Goal: Information Seeking & Learning: Learn about a topic

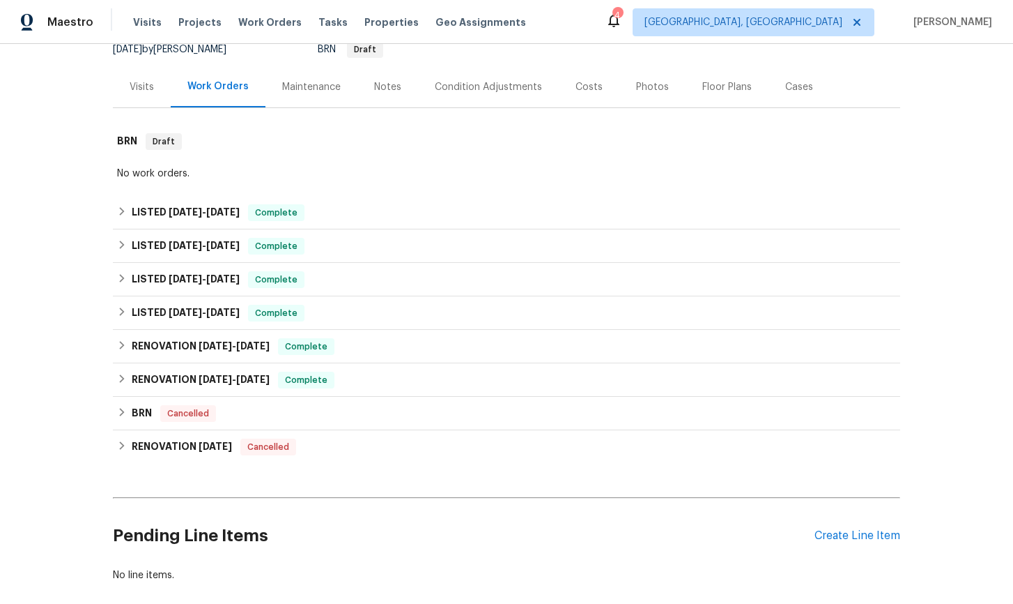
scroll to position [172, 0]
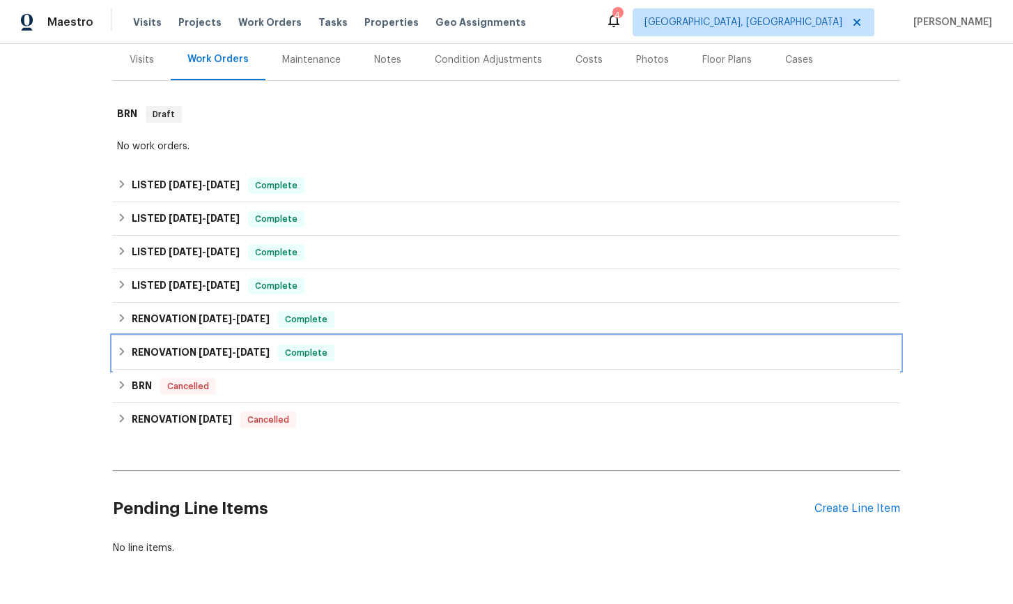
click at [124, 350] on icon at bounding box center [122, 351] width 10 height 10
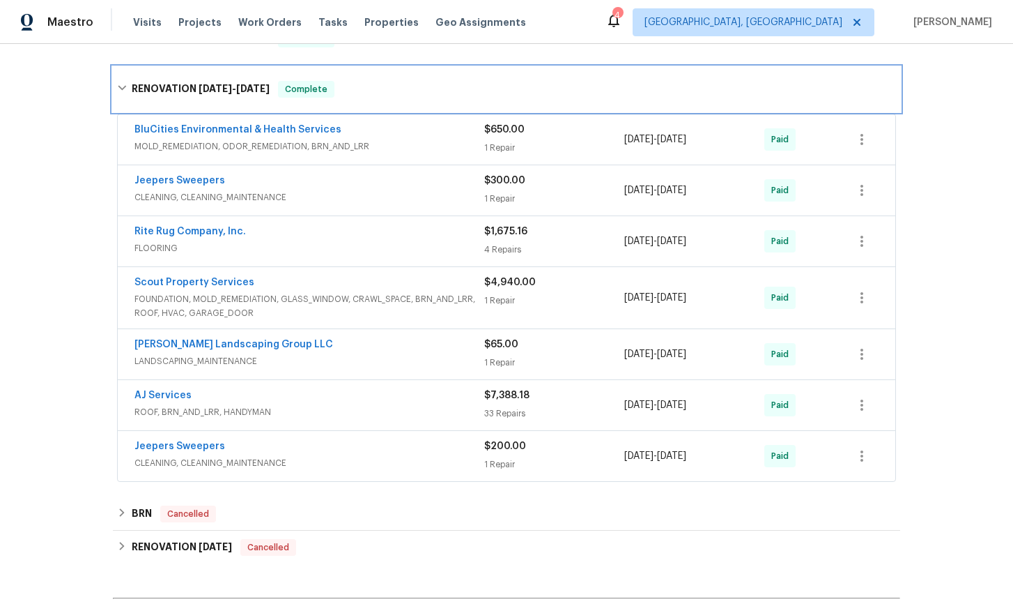
scroll to position [454, 0]
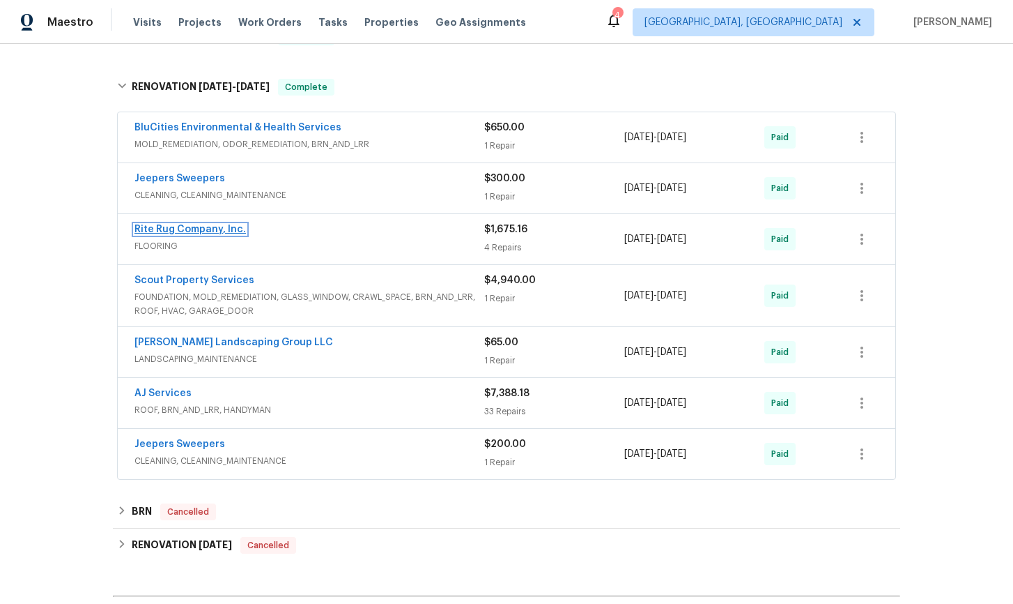
click at [213, 229] on link "Rite Rug Company, Inc." at bounding box center [191, 229] width 112 height 10
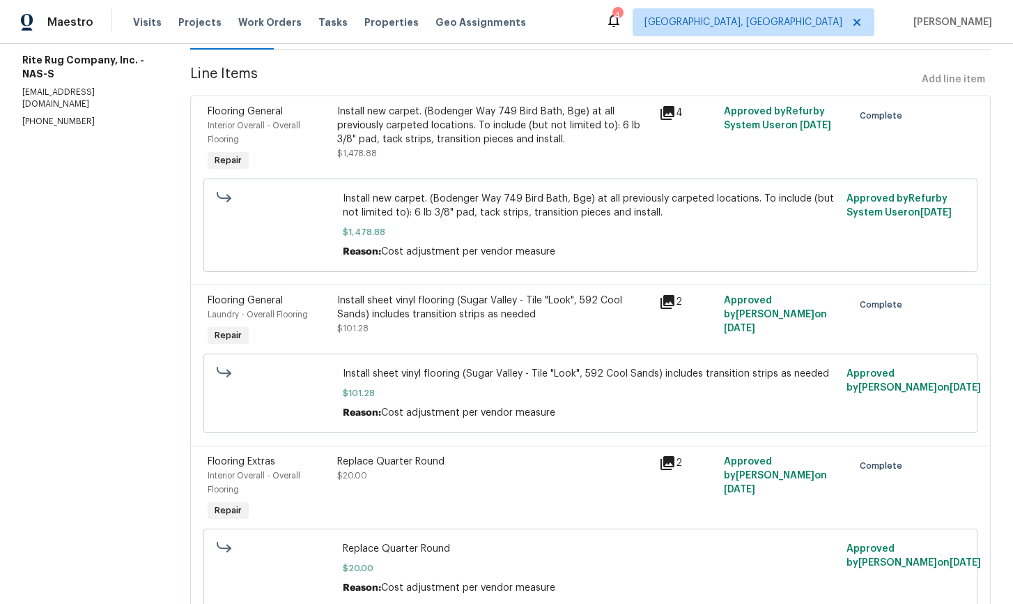
scroll to position [173, 0]
click at [668, 300] on icon at bounding box center [668, 301] width 14 height 14
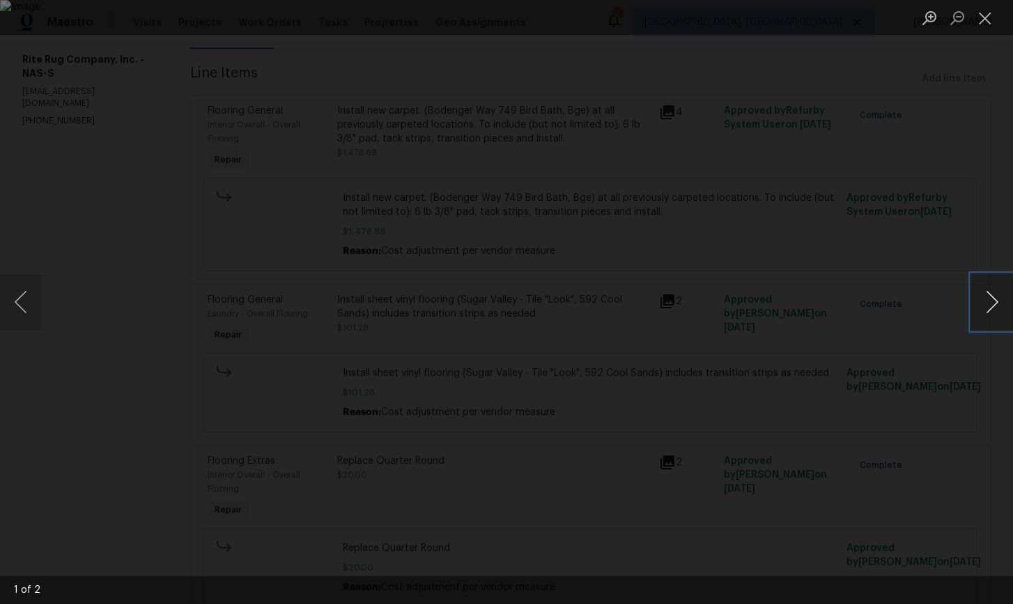
click at [990, 310] on button "Next image" at bounding box center [993, 302] width 42 height 56
click at [984, 22] on button "Close lightbox" at bounding box center [986, 18] width 28 height 24
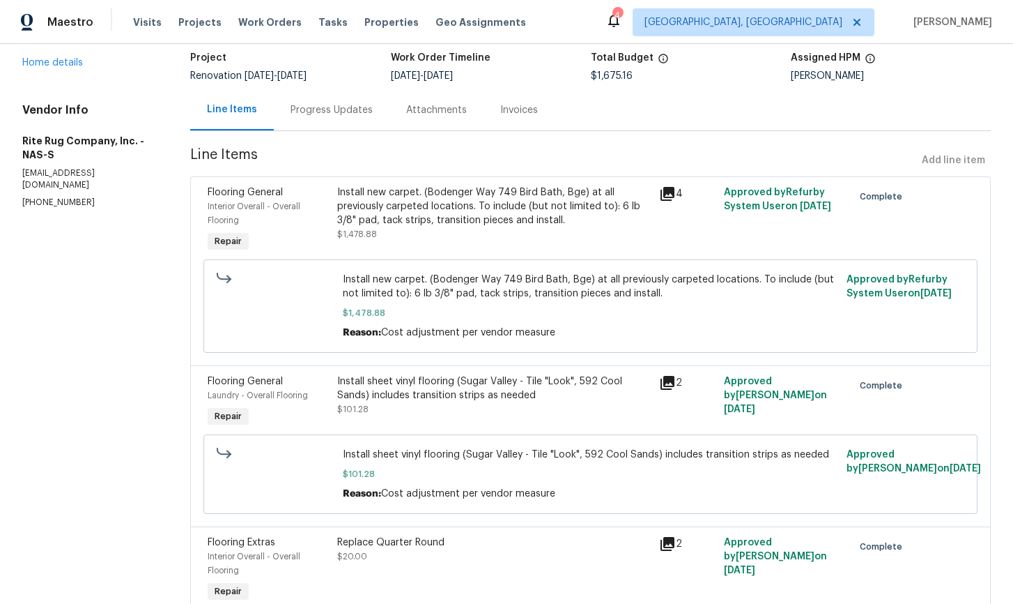
scroll to position [0, 0]
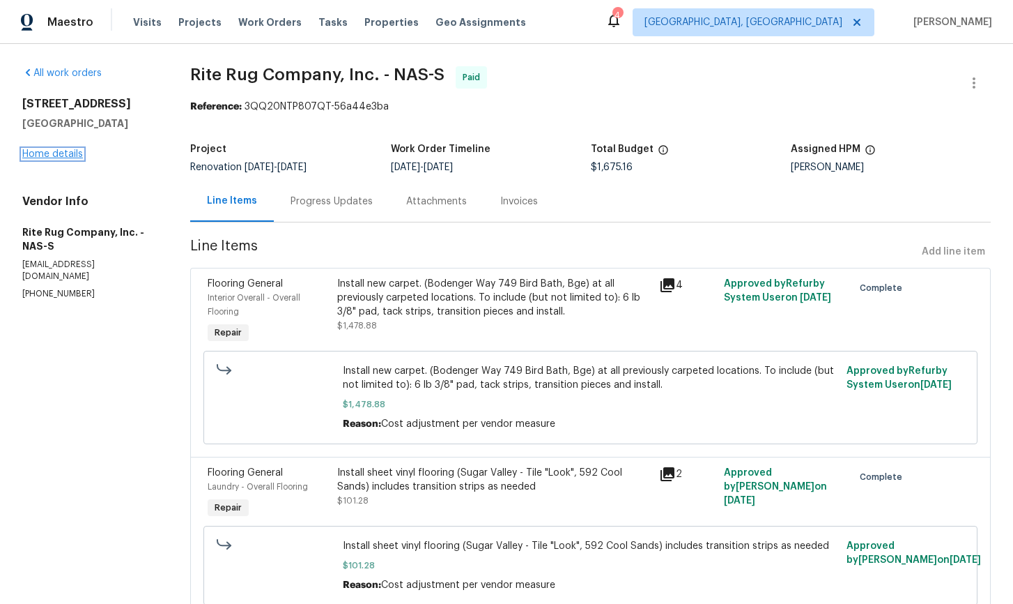
click at [61, 155] on link "Home details" at bounding box center [52, 154] width 61 height 10
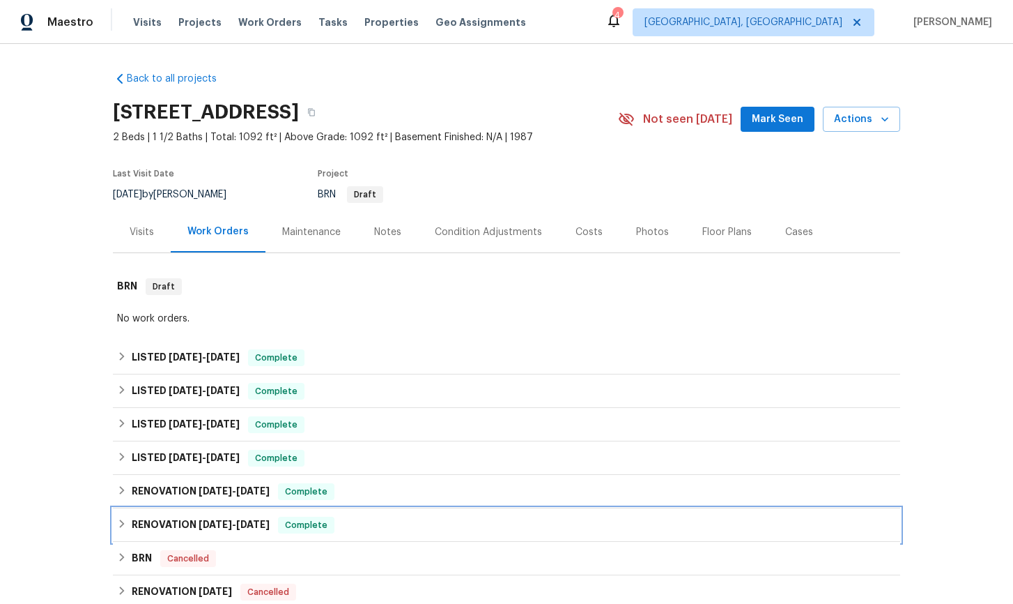
click at [128, 526] on div "RENOVATION [DATE] - [DATE] Complete" at bounding box center [506, 524] width 779 height 17
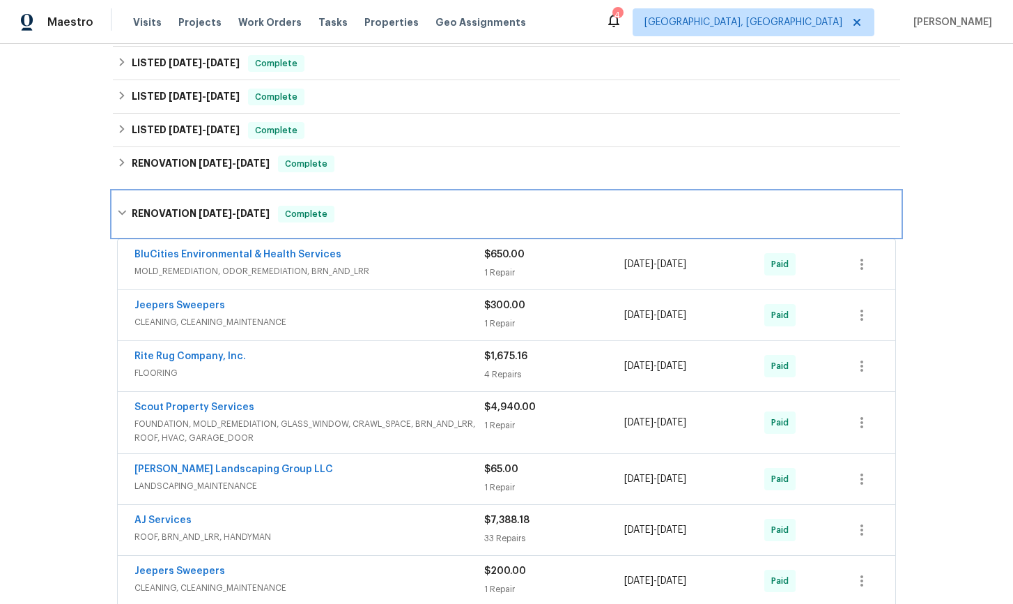
scroll to position [430, 0]
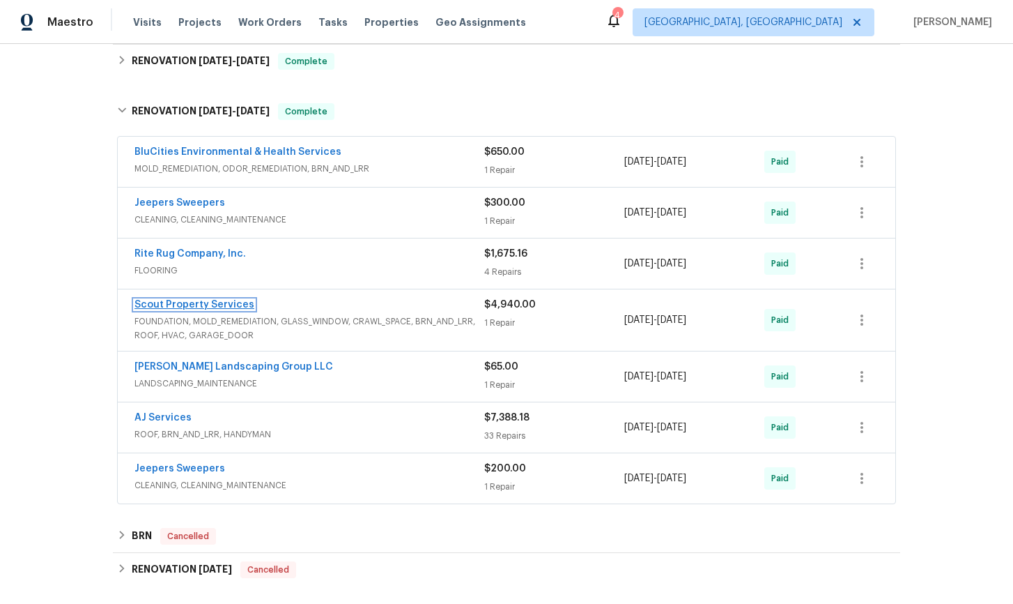
click at [187, 305] on link "Scout Property Services" at bounding box center [195, 305] width 120 height 10
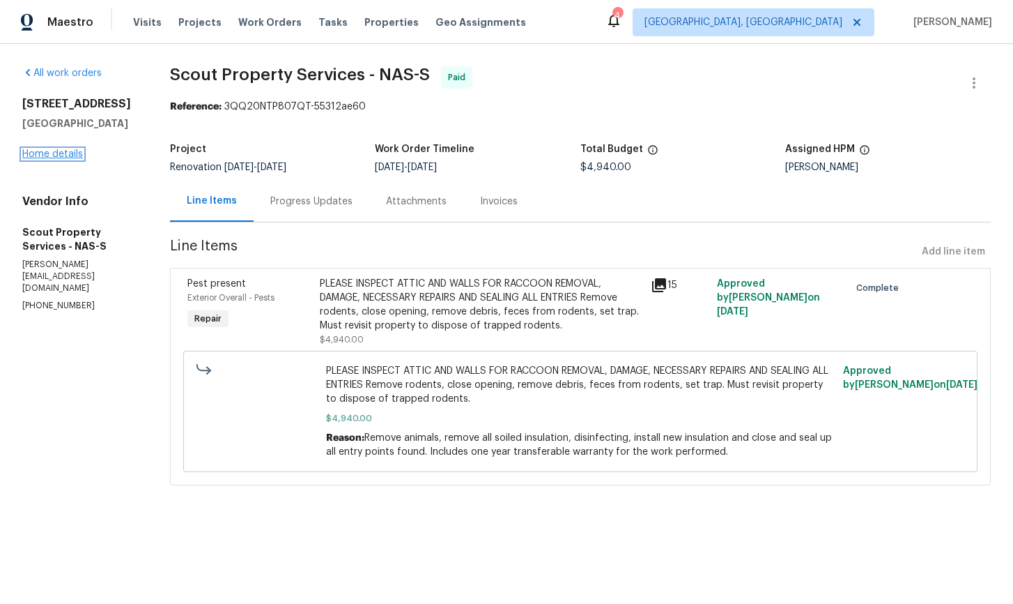
click at [70, 158] on link "Home details" at bounding box center [52, 154] width 61 height 10
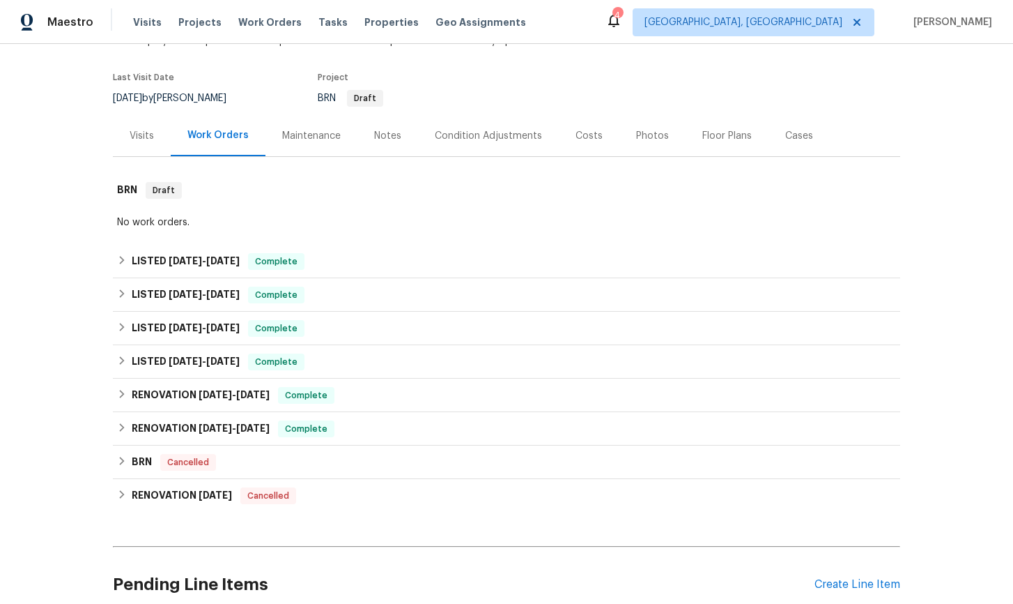
scroll to position [107, 0]
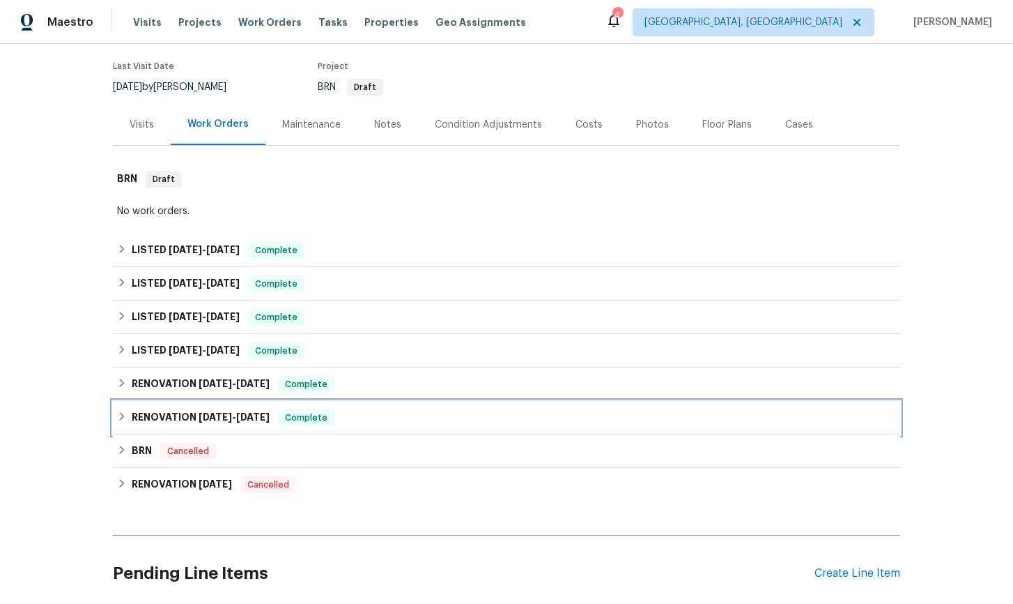
click at [126, 418] on icon at bounding box center [122, 416] width 10 height 10
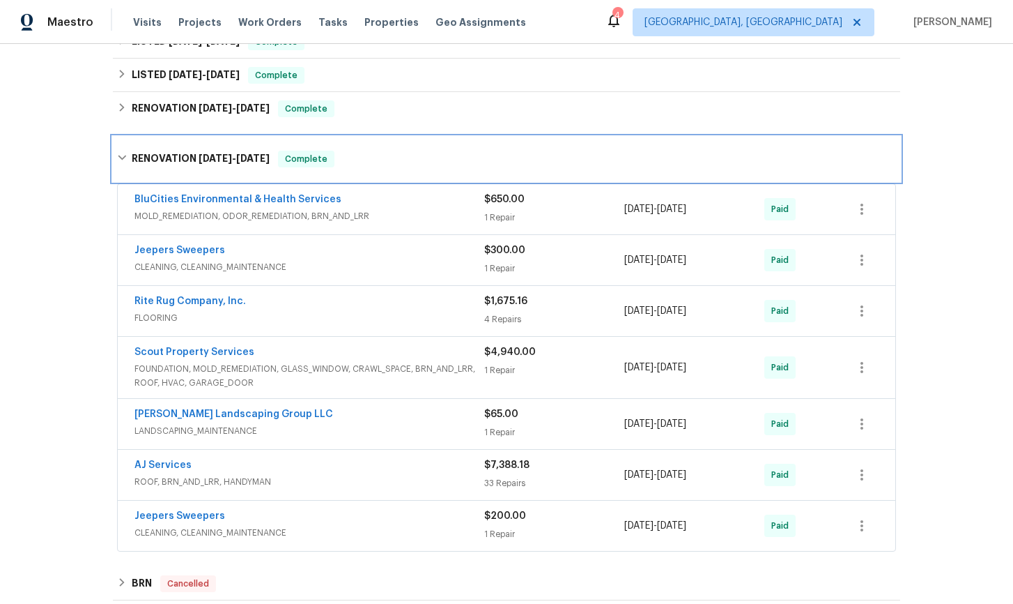
scroll to position [392, 0]
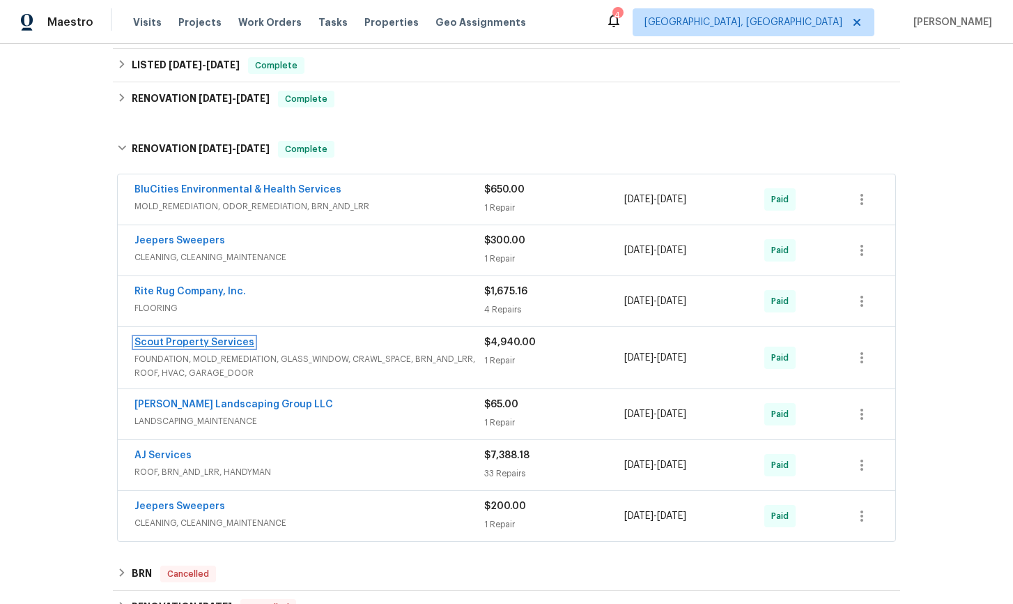
click at [194, 344] on link "Scout Property Services" at bounding box center [195, 342] width 120 height 10
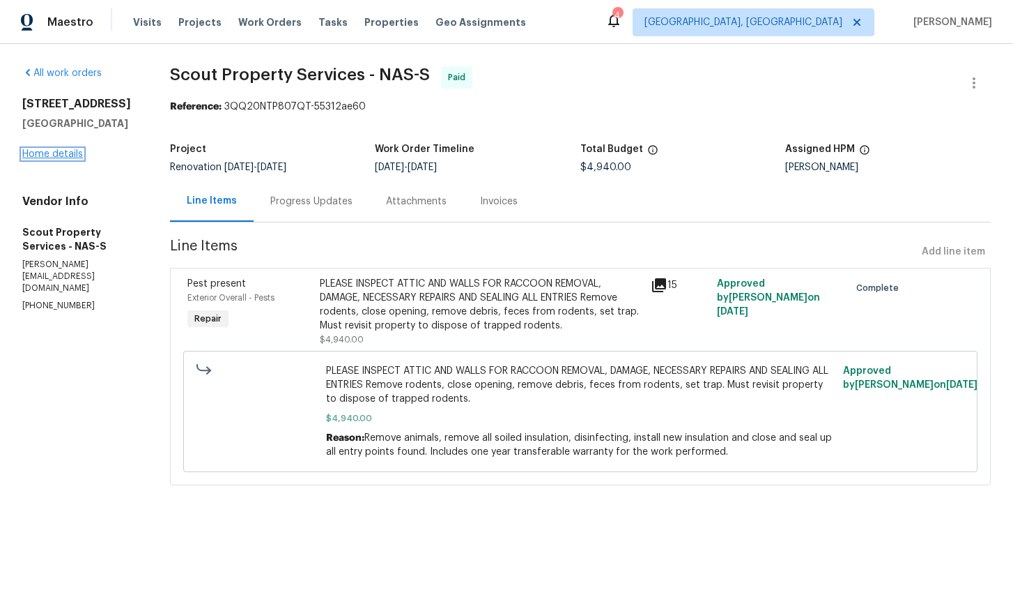
click at [49, 158] on link "Home details" at bounding box center [52, 154] width 61 height 10
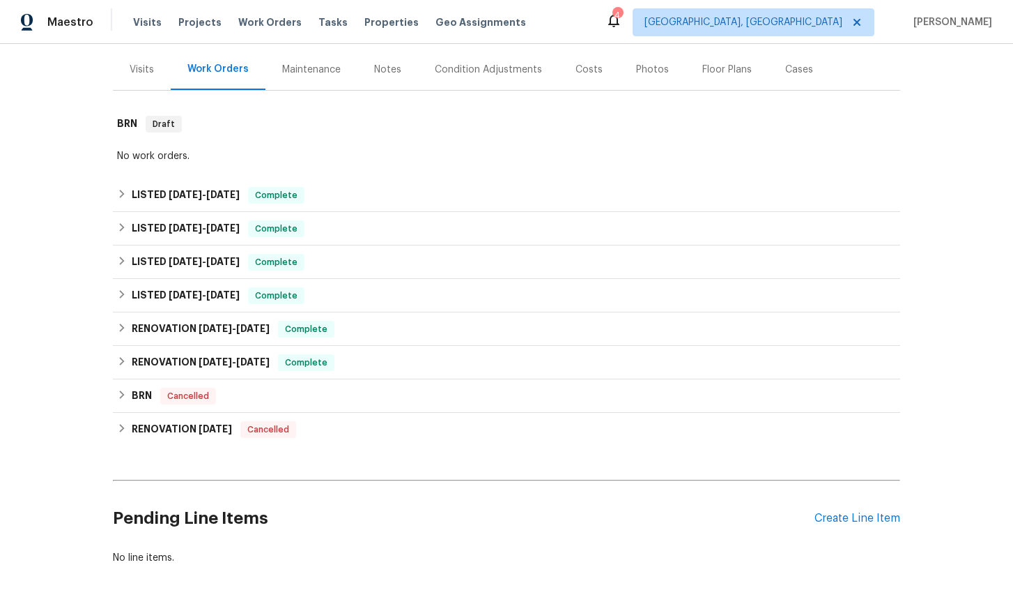
scroll to position [218, 0]
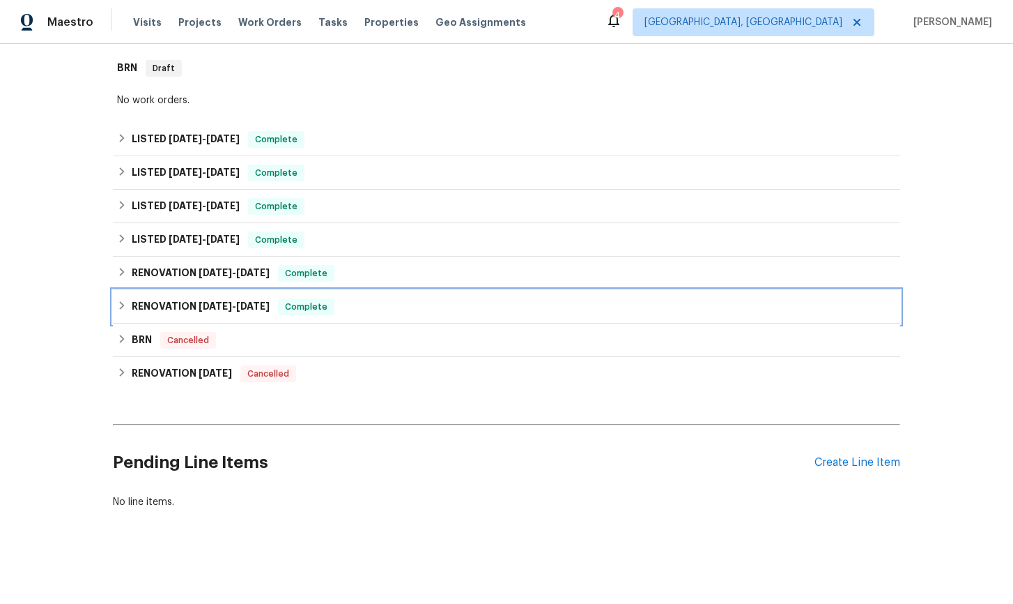
click at [123, 306] on icon at bounding box center [122, 305] width 5 height 8
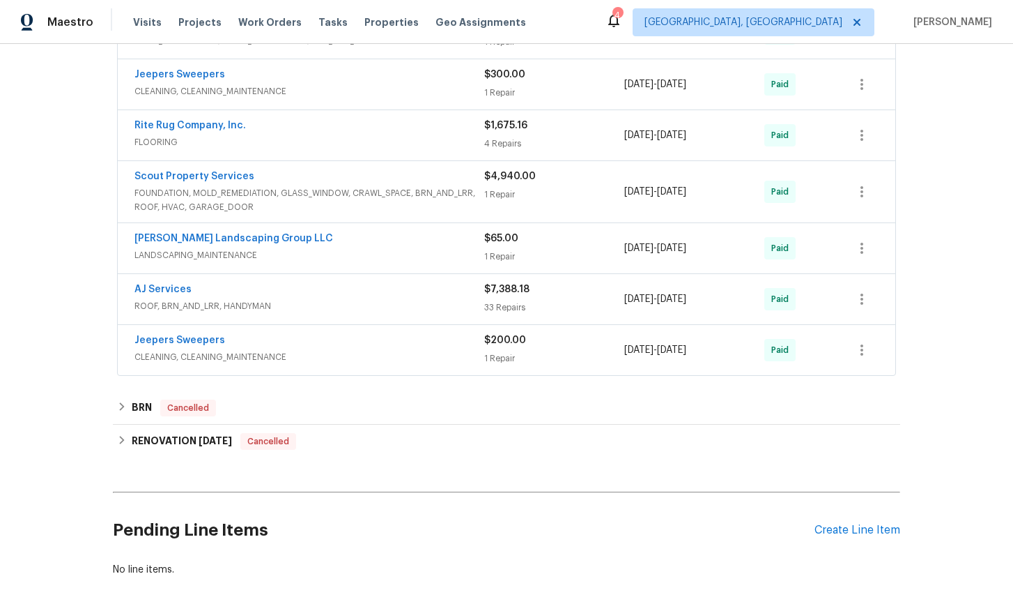
scroll to position [560, 0]
click at [158, 289] on link "AJ Services" at bounding box center [163, 288] width 57 height 10
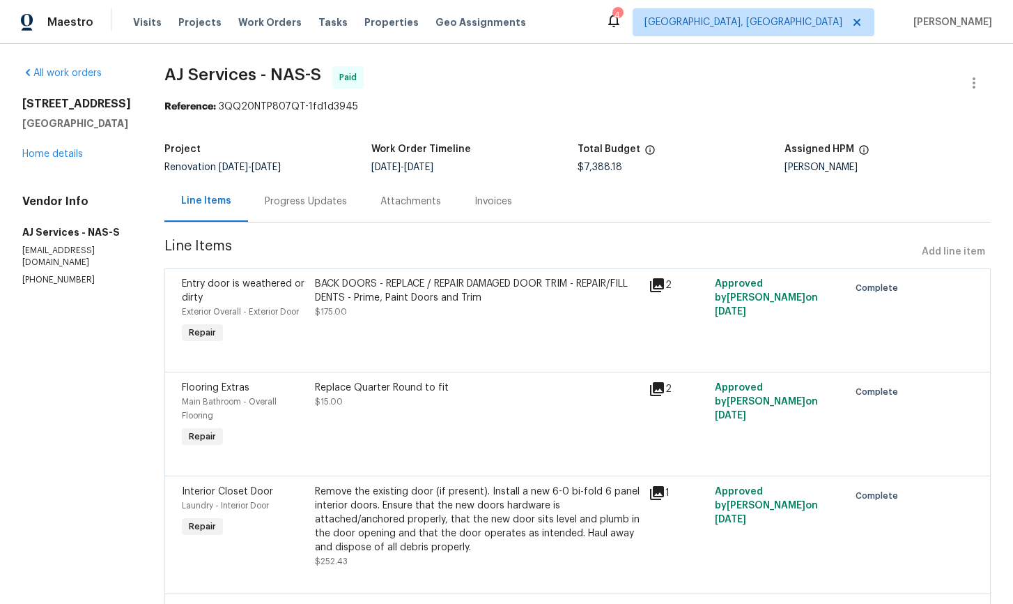
scroll to position [7, 0]
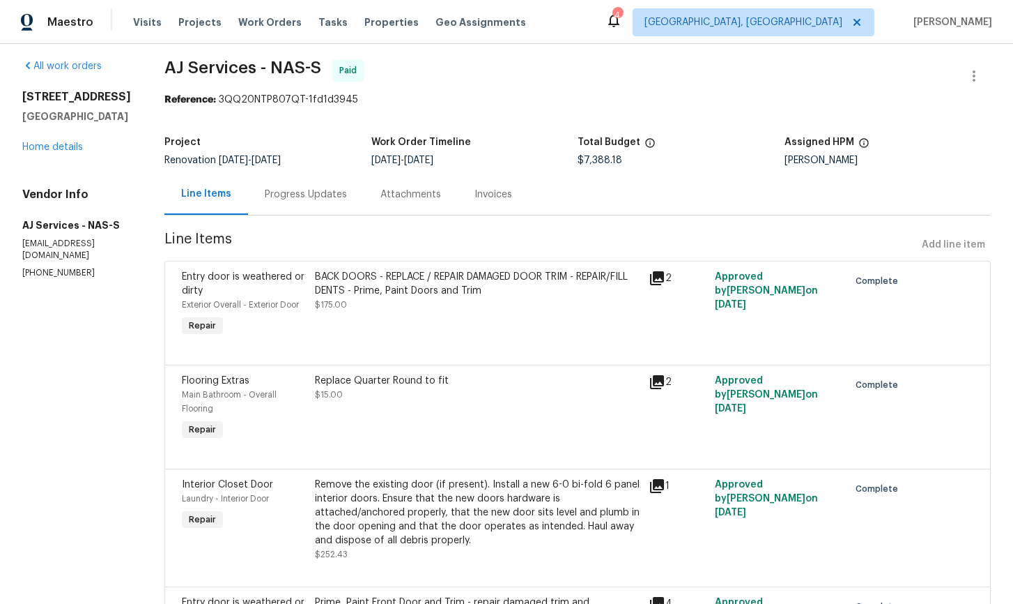
click at [659, 385] on icon at bounding box center [657, 382] width 17 height 17
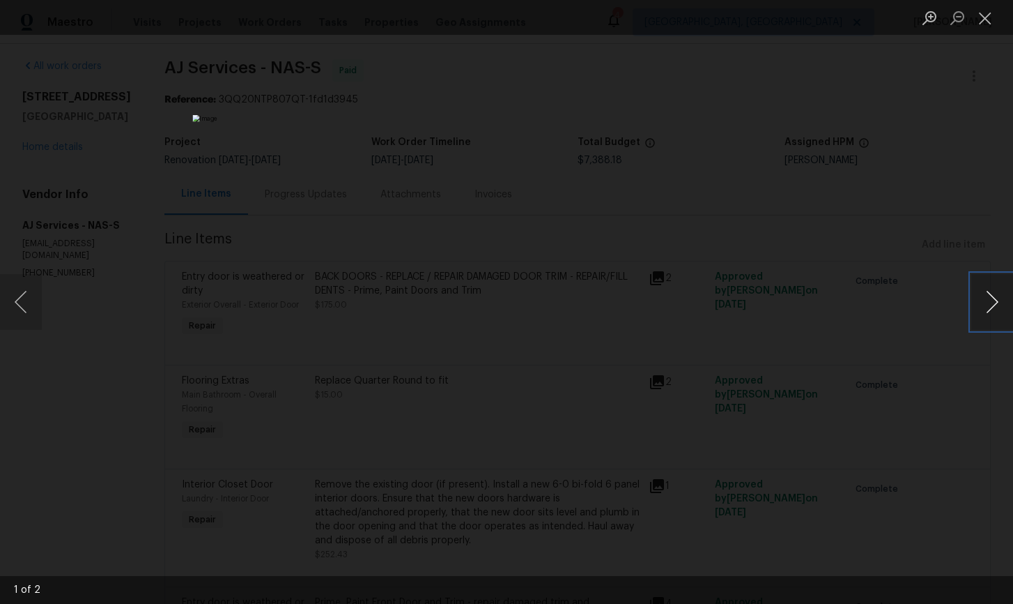
click at [991, 309] on button "Next image" at bounding box center [993, 302] width 42 height 56
click at [984, 22] on button "Close lightbox" at bounding box center [986, 18] width 28 height 24
